Goal: Task Accomplishment & Management: Complete application form

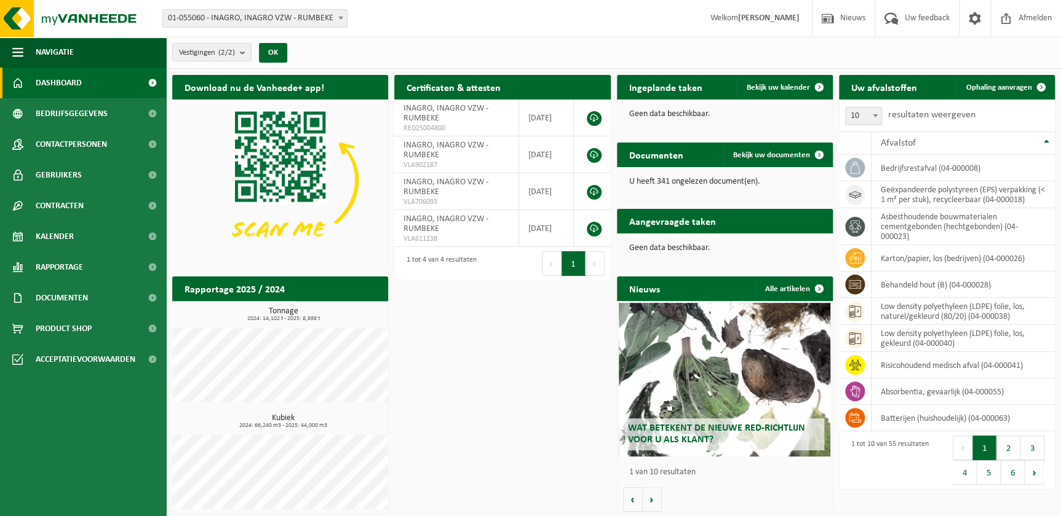
drag, startPoint x: 87, startPoint y: 326, endPoint x: 406, endPoint y: 339, distance: 319.3
click at [89, 326] on span "Product Shop" at bounding box center [64, 329] width 56 height 31
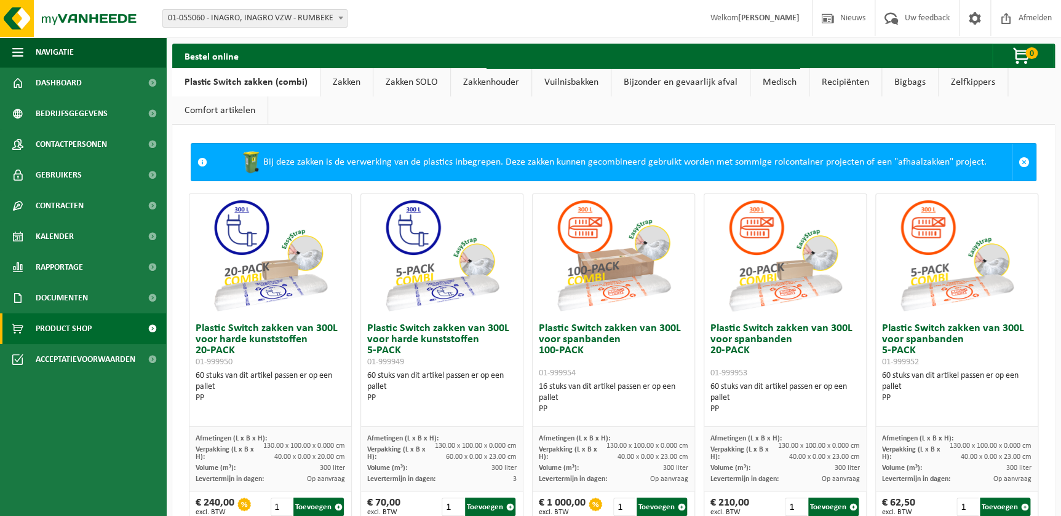
click at [339, 81] on link "Zakken" at bounding box center [346, 82] width 52 height 28
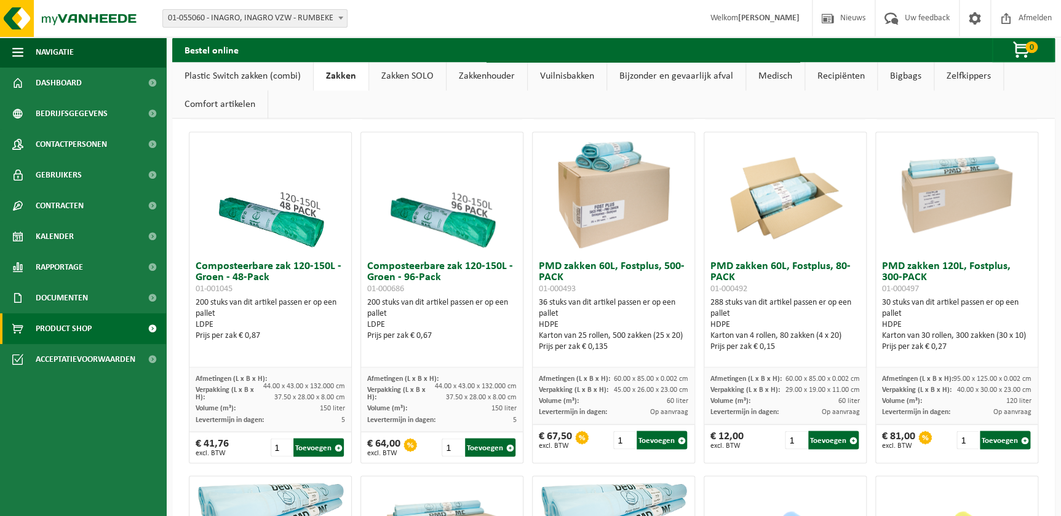
scroll to position [726, 0]
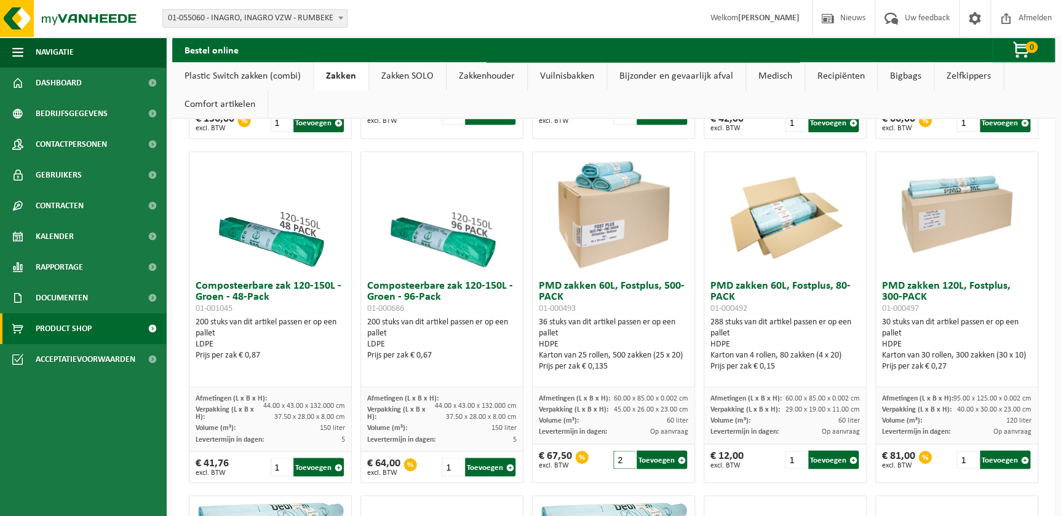
click at [622, 455] on input "2" at bounding box center [624, 460] width 22 height 18
click at [658, 460] on button "Toevoegen" at bounding box center [661, 460] width 50 height 18
type input "1"
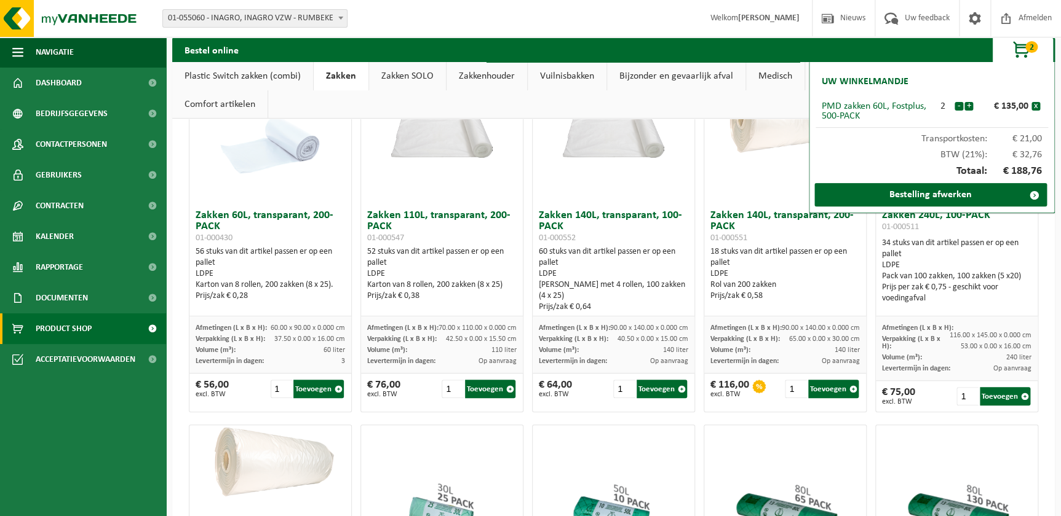
scroll to position [0, 0]
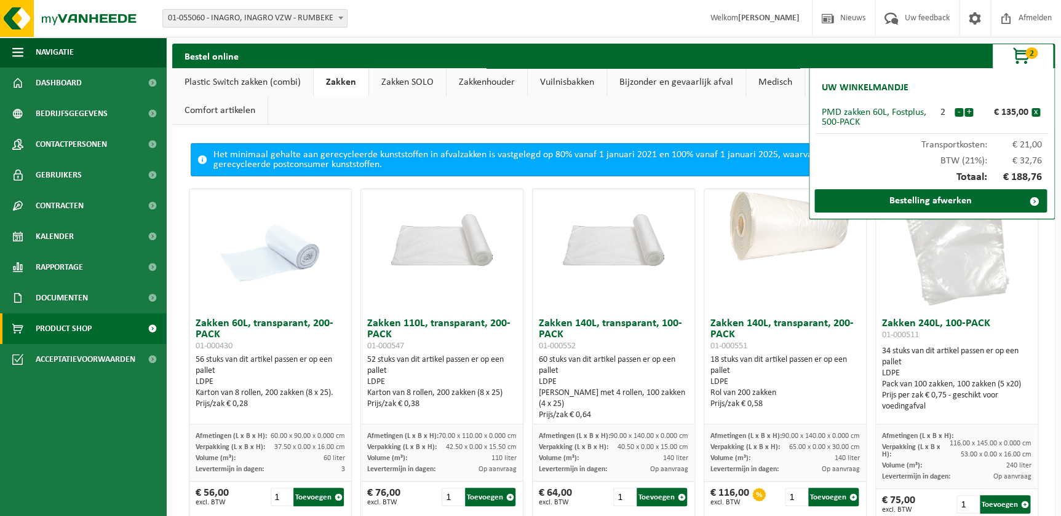
click at [330, 114] on ul "Plastic Switch zakken (combi) Zakken Zakken SOLO Zakkenhouder Vuilnisbakken Bij…" at bounding box center [613, 96] width 882 height 57
click at [437, 119] on ul "Plastic Switch zakken (combi) Zakken Zakken SOLO Zakkenhouder Vuilnisbakken Bij…" at bounding box center [613, 96] width 882 height 57
click at [73, 328] on span "Product Shop" at bounding box center [64, 329] width 56 height 31
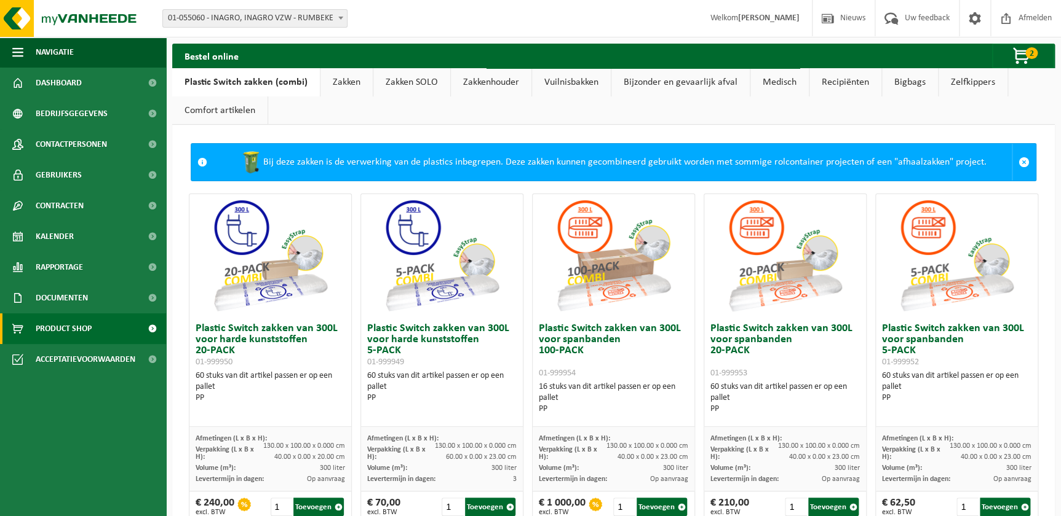
click at [756, 79] on link "Medisch" at bounding box center [779, 82] width 58 height 28
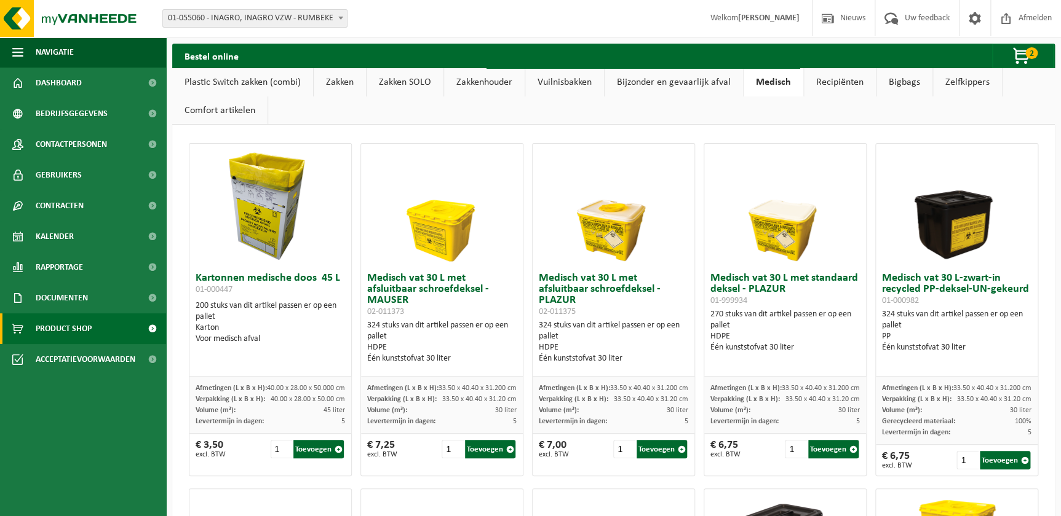
click at [652, 81] on link "Bijzonder en gevaarlijk afval" at bounding box center [673, 82] width 138 height 28
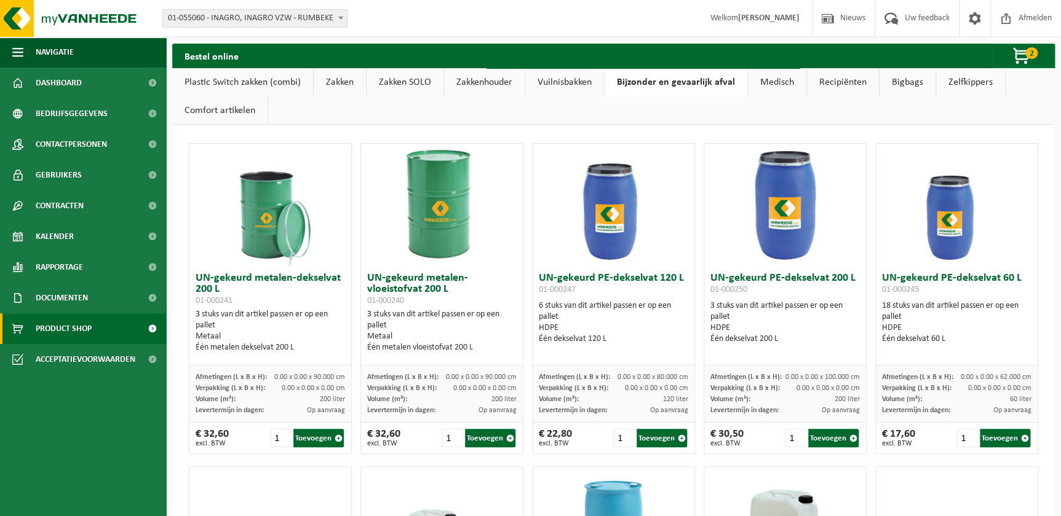
click at [838, 81] on link "Recipiënten" at bounding box center [843, 82] width 72 height 28
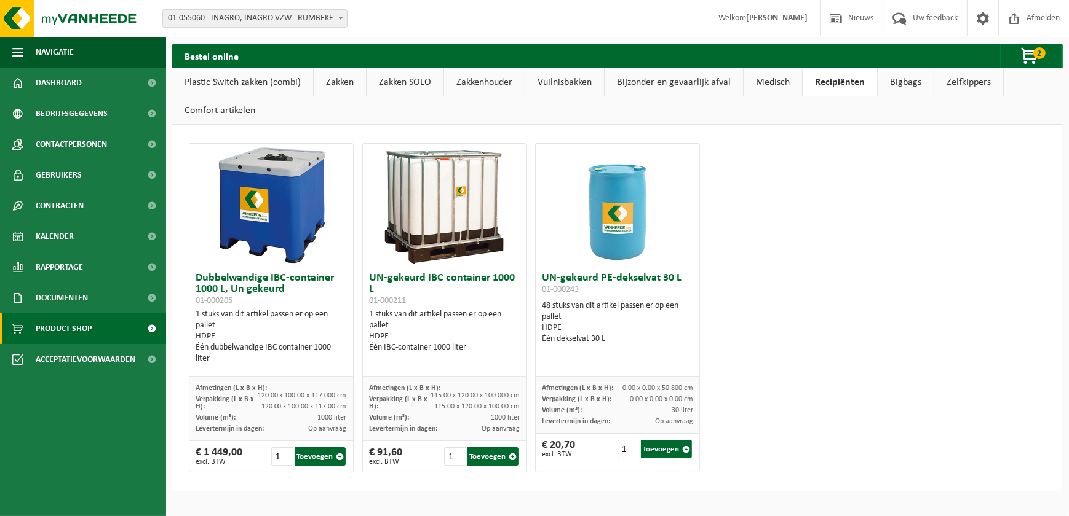
click at [765, 79] on link "Medisch" at bounding box center [772, 82] width 58 height 28
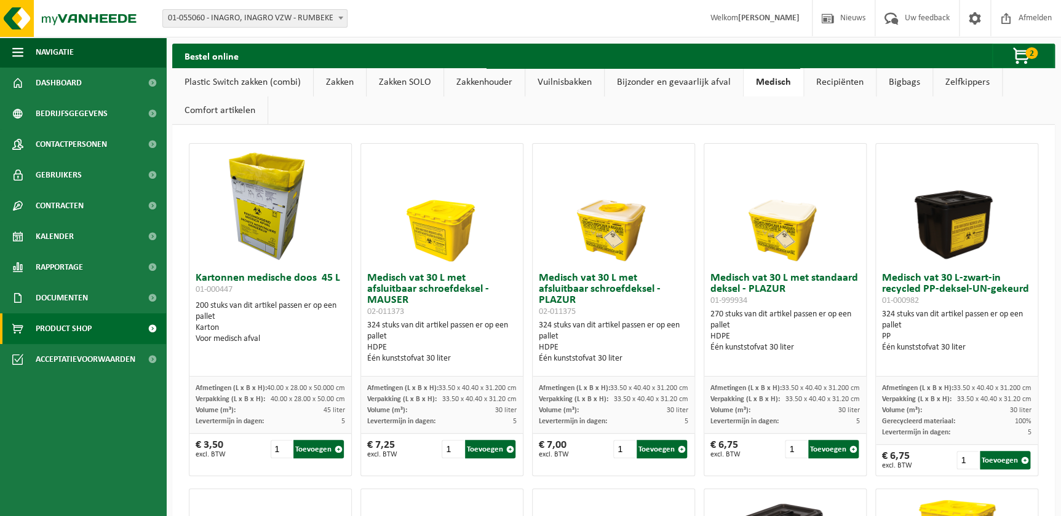
click at [498, 151] on img at bounding box center [441, 205] width 123 height 123
click at [154, 330] on span at bounding box center [152, 329] width 28 height 31
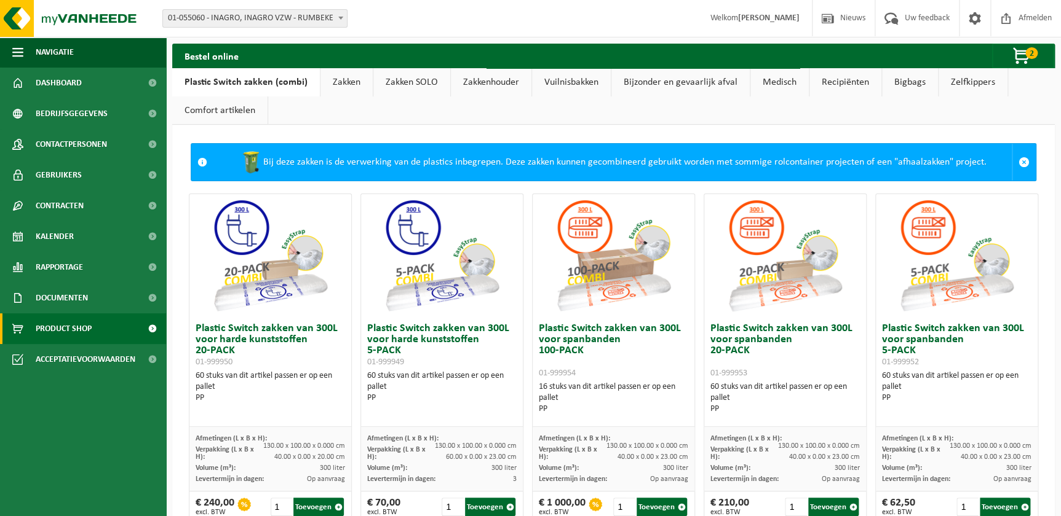
click at [579, 84] on link "Vuilnisbakken" at bounding box center [571, 82] width 79 height 28
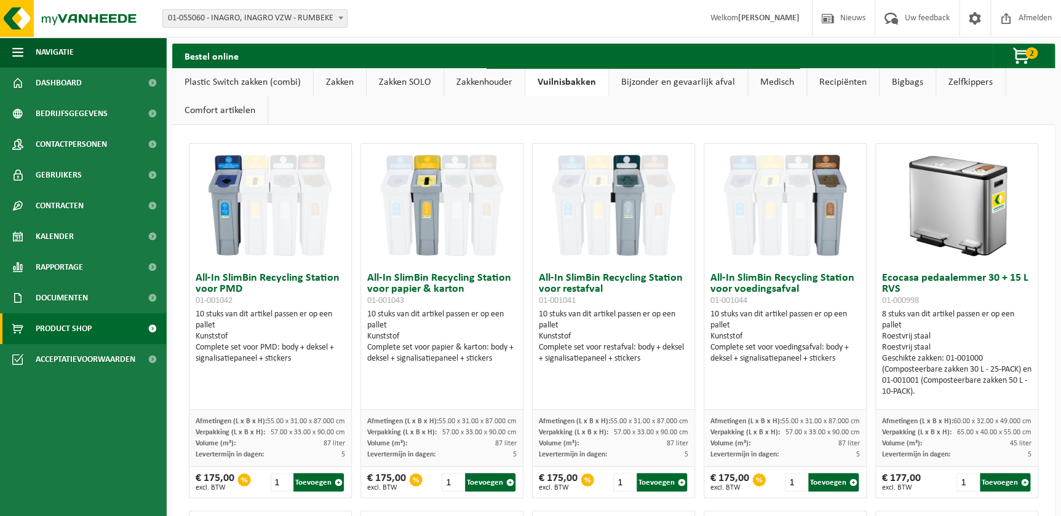
click at [761, 86] on link "Medisch" at bounding box center [777, 82] width 58 height 28
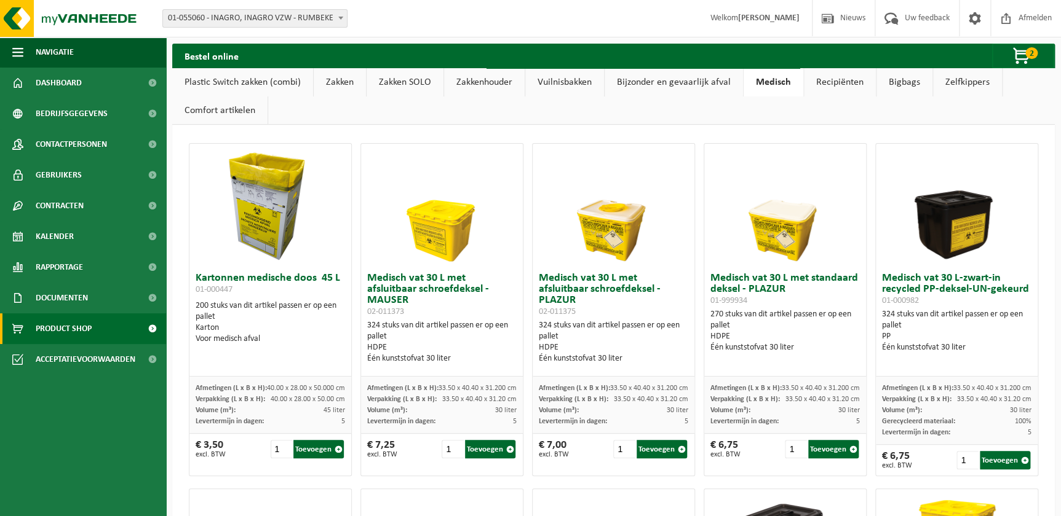
click at [683, 81] on link "Bijzonder en gevaarlijk afval" at bounding box center [673, 82] width 138 height 28
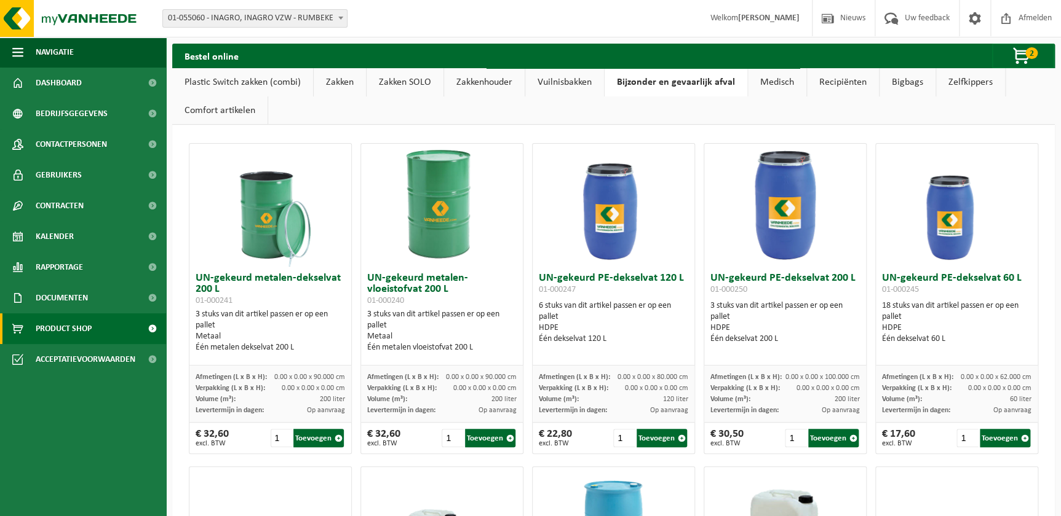
click at [755, 80] on link "Medisch" at bounding box center [777, 82] width 58 height 28
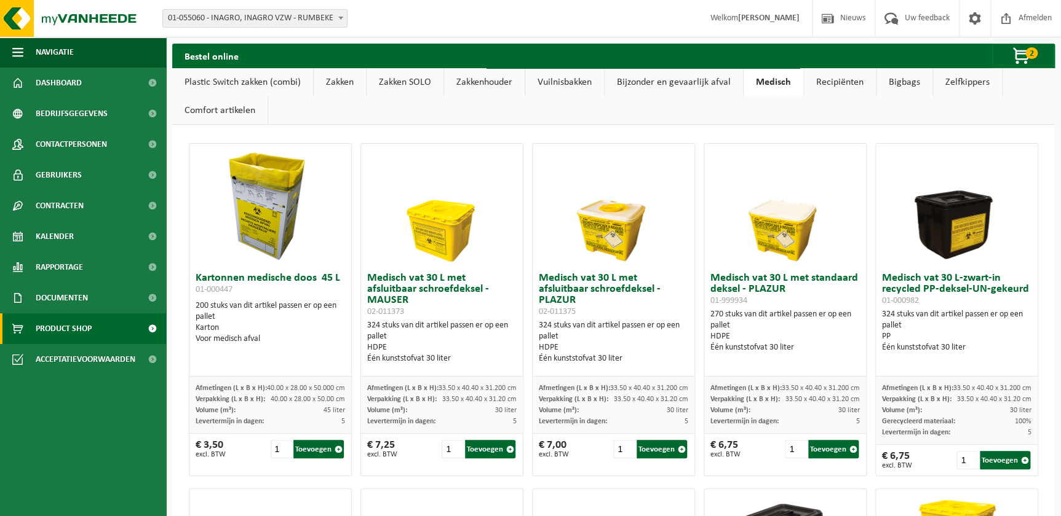
scroll to position [55, 0]
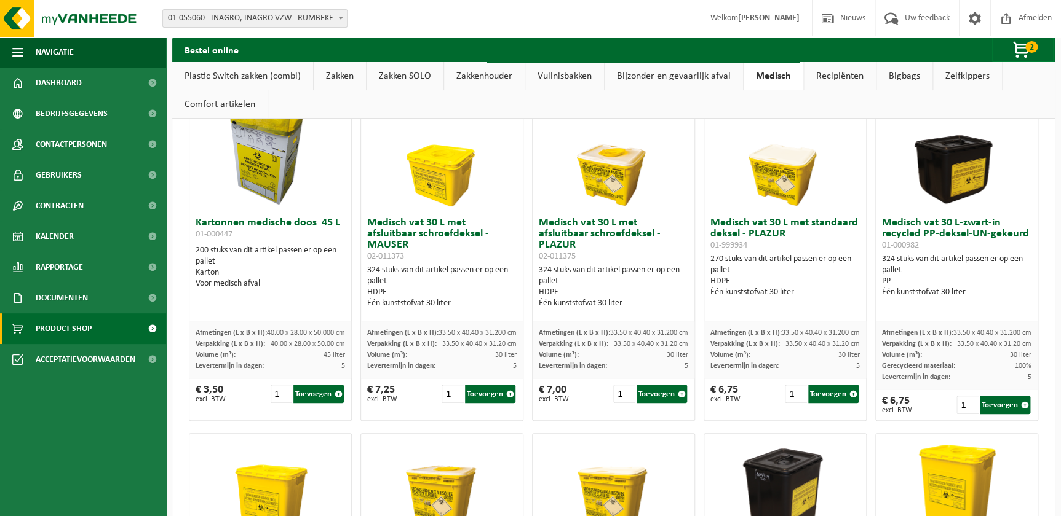
click at [449, 180] on img at bounding box center [441, 150] width 123 height 123
click at [413, 250] on h3 "Medisch vat 30 L met afsluitbaar schroefdeksel - MAUSER 02-011373" at bounding box center [441, 240] width 149 height 44
click at [419, 229] on h3 "Medisch vat 30 L met afsluitbaar schroefdeksel - MAUSER 02-011373" at bounding box center [441, 240] width 149 height 44
click at [373, 246] on h3 "Medisch vat 30 L met afsluitbaar schroefdeksel - MAUSER 02-011373" at bounding box center [441, 240] width 149 height 44
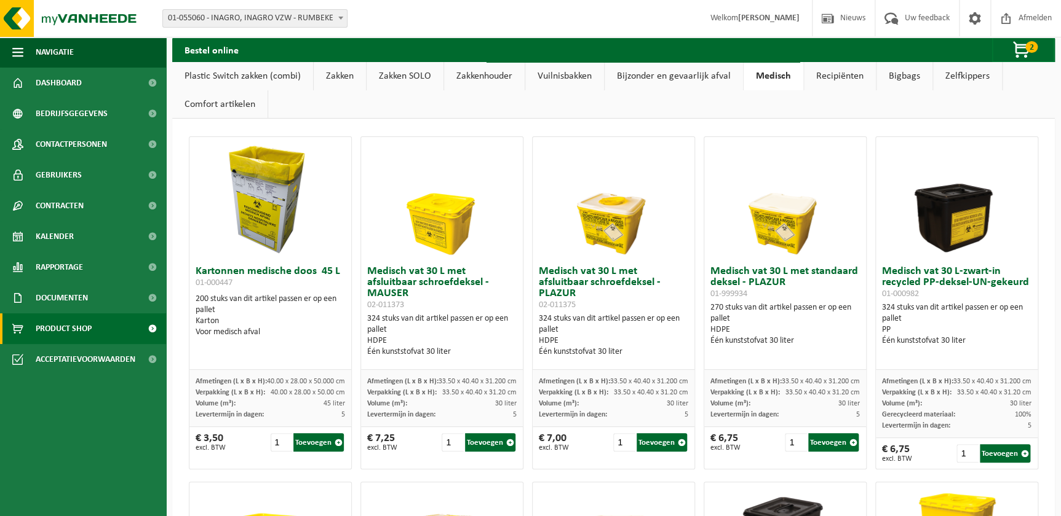
scroll to position [0, 0]
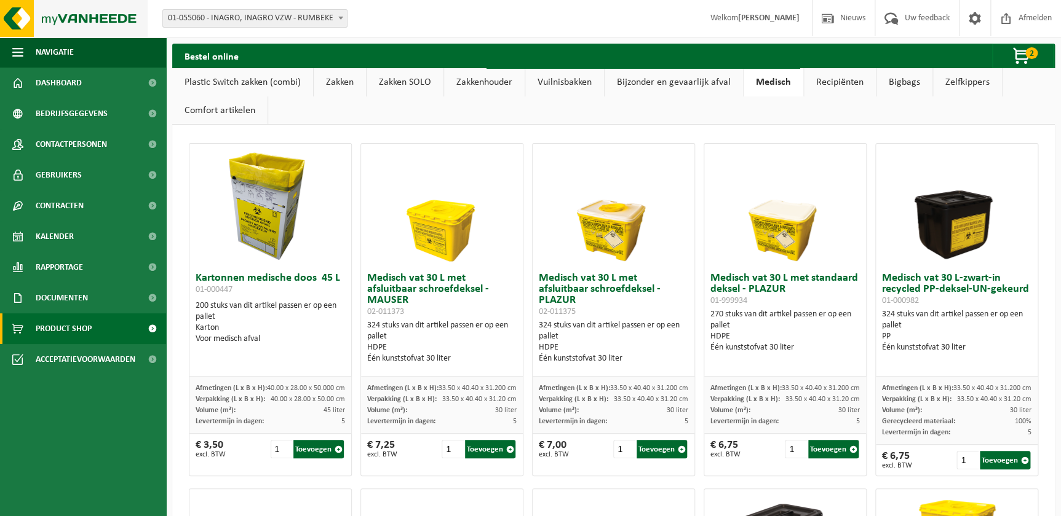
click at [80, 15] on img at bounding box center [74, 18] width 148 height 37
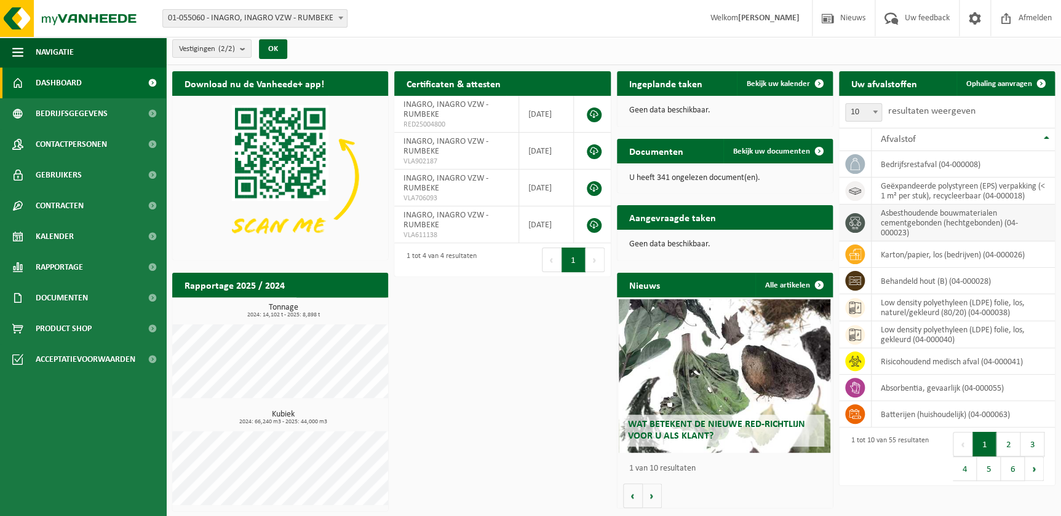
scroll to position [5, 0]
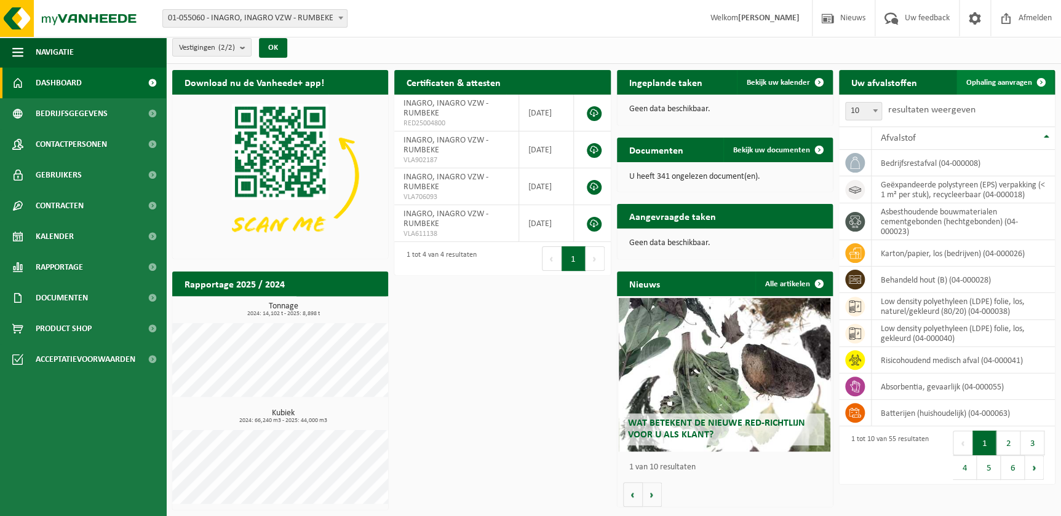
click at [1021, 86] on span "Ophaling aanvragen" at bounding box center [999, 83] width 66 height 8
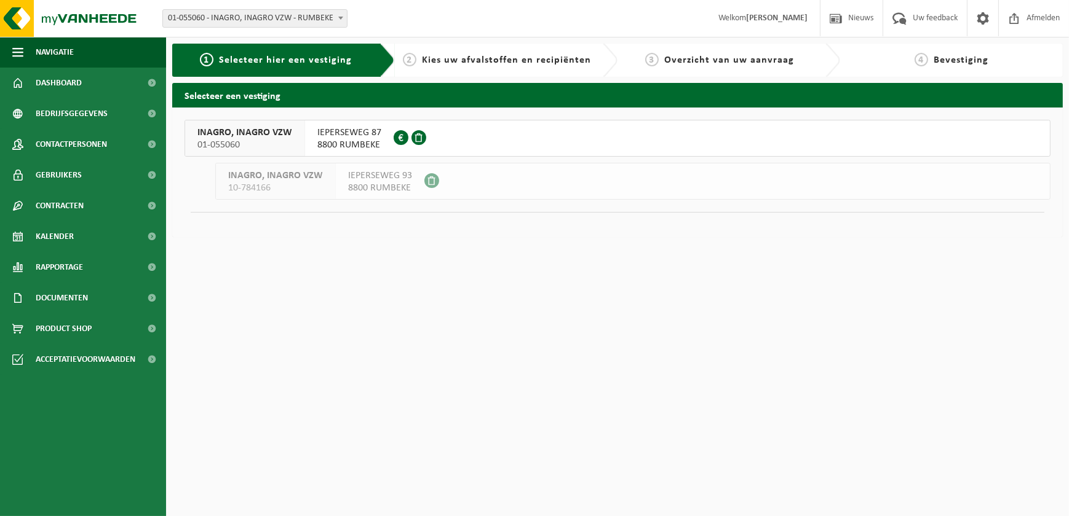
click at [449, 136] on button "INAGRO, INAGRO VZW 01-055060 IEPERSEWEG 87 8800 RUMBEKE 0417.474.241" at bounding box center [617, 138] width 866 height 37
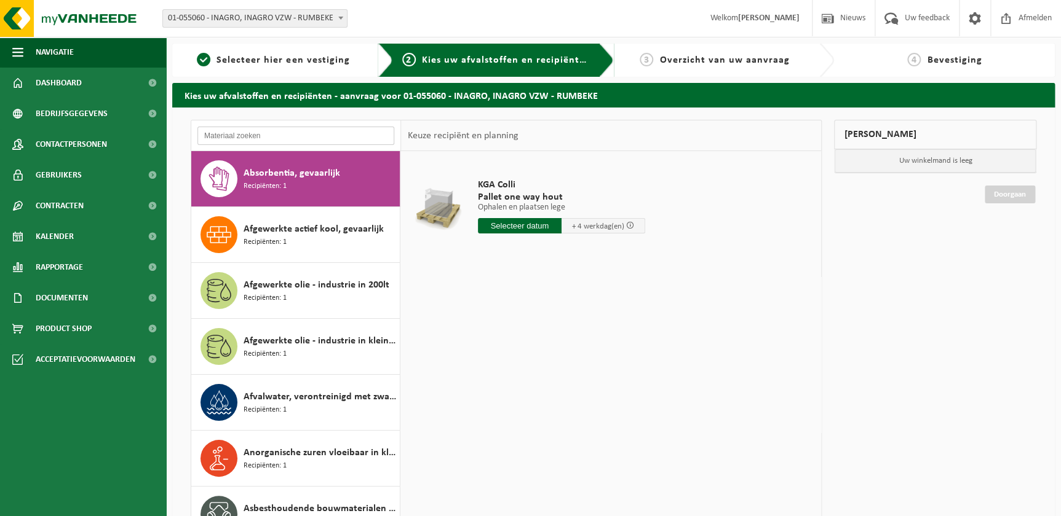
click at [278, 135] on input "text" at bounding box center [295, 136] width 197 height 18
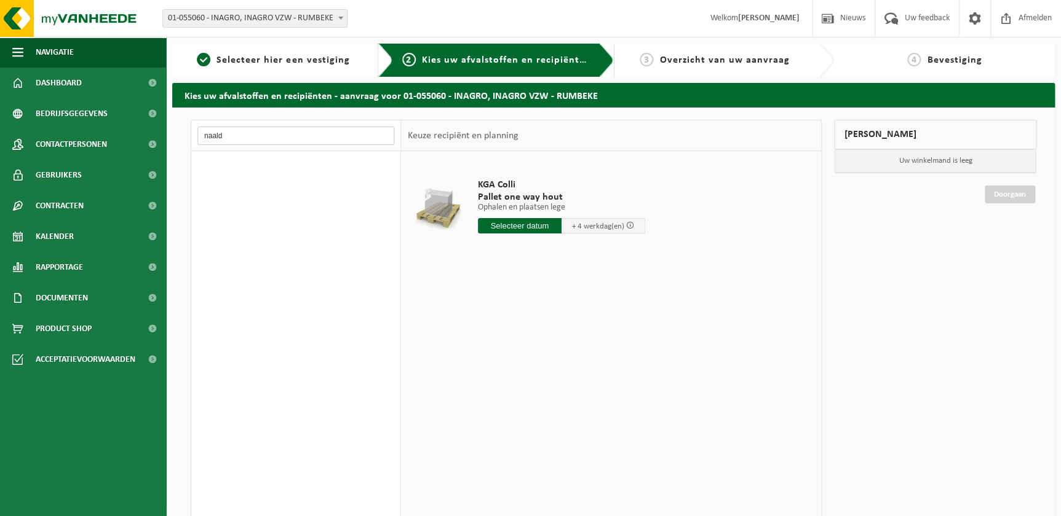
type input "naald"
drag, startPoint x: 486, startPoint y: 301, endPoint x: 454, endPoint y: 119, distance: 184.7
click at [486, 299] on div "KGA Colli Pallet one way hout Ophalen en plaatsen lege Ophalen en plaatsen lege…" at bounding box center [611, 335] width 420 height 369
